Goal: Transaction & Acquisition: Purchase product/service

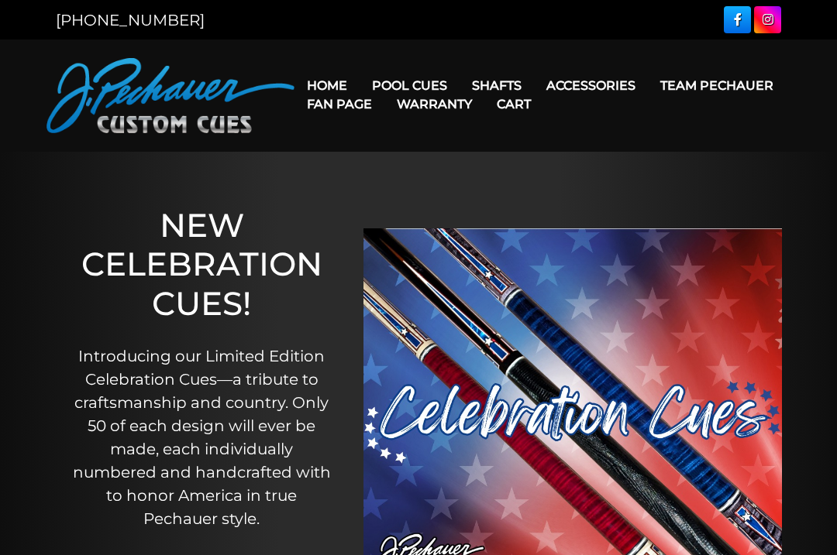
click at [608, 102] on link "Rogue 2 Carbon Fiber Shaft" at bounding box center [594, 108] width 267 height 22
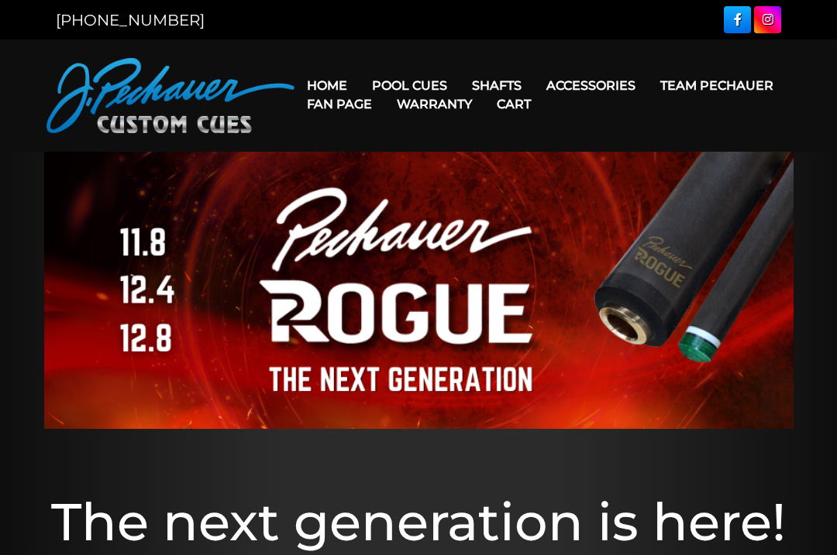
click at [672, 109] on link "Extensions" at bounding box center [618, 108] width 167 height 22
click at [680, 184] on link "Cases" at bounding box center [618, 174] width 167 height 22
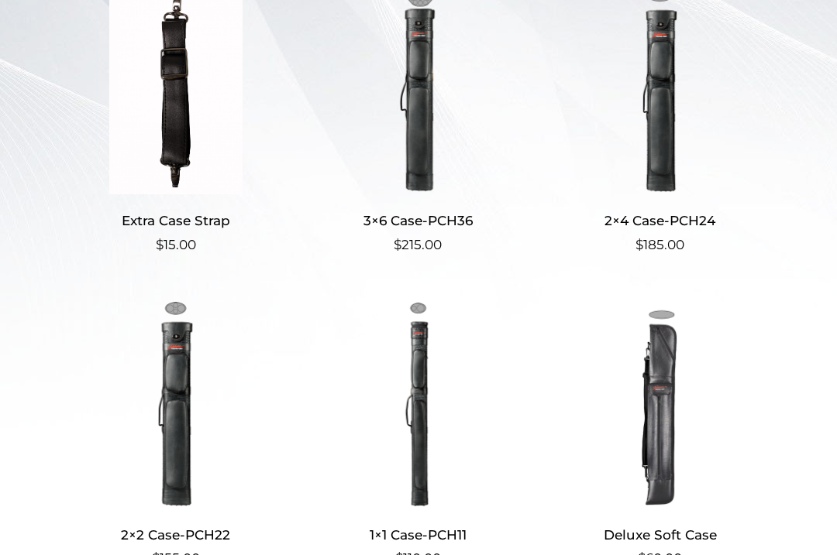
scroll to position [431, 0]
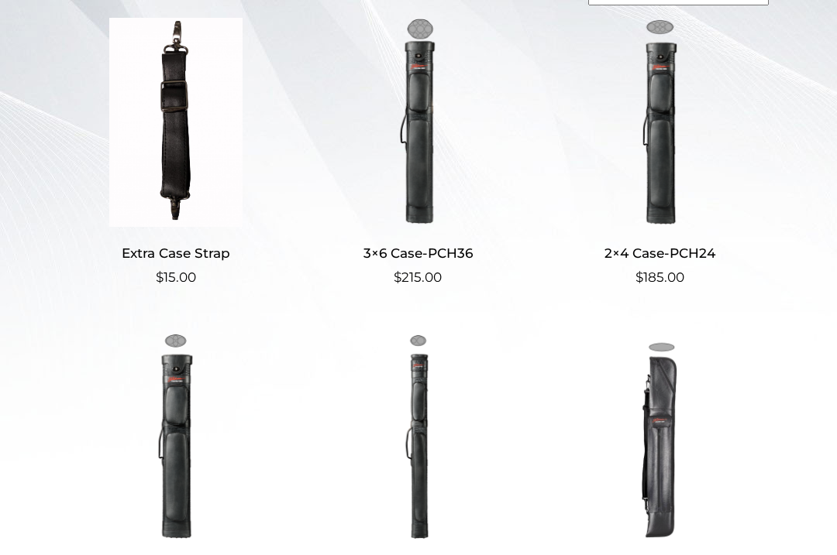
click at [675, 225] on img at bounding box center [659, 122] width 215 height 209
